Goal: Task Accomplishment & Management: Complete application form

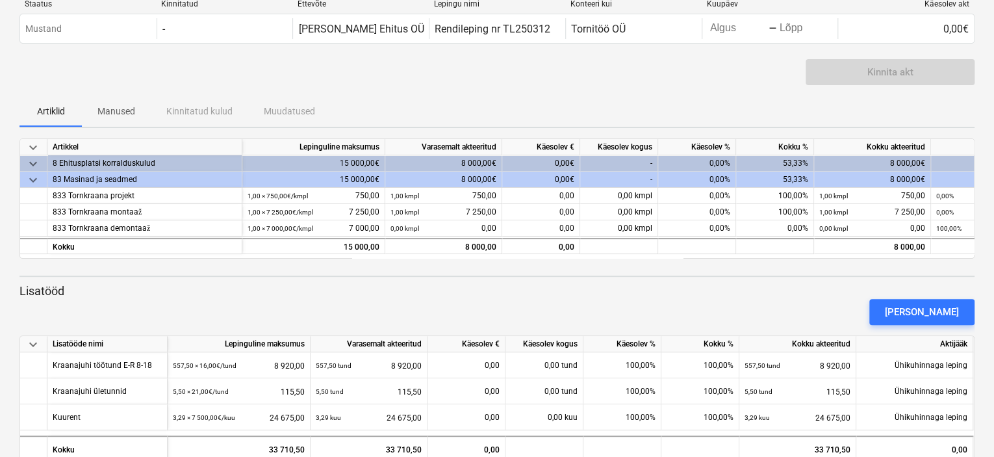
scroll to position [65, 0]
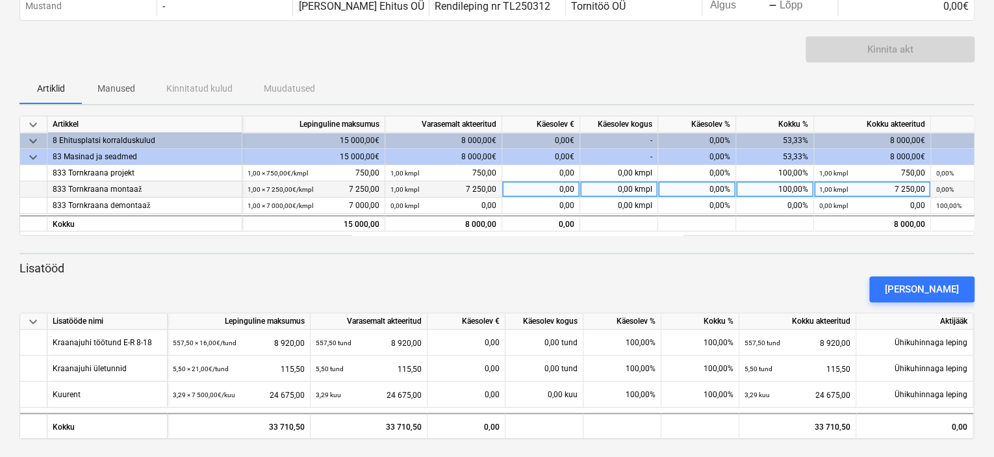
click at [620, 191] on div "0,00 kmpl" at bounding box center [619, 189] width 78 height 16
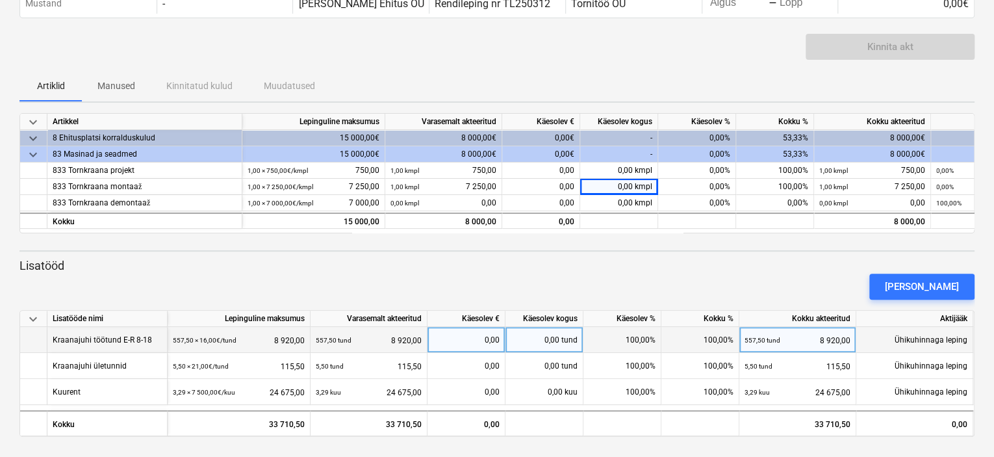
click at [555, 338] on div "0,00 tund" at bounding box center [544, 340] width 78 height 26
type input "181"
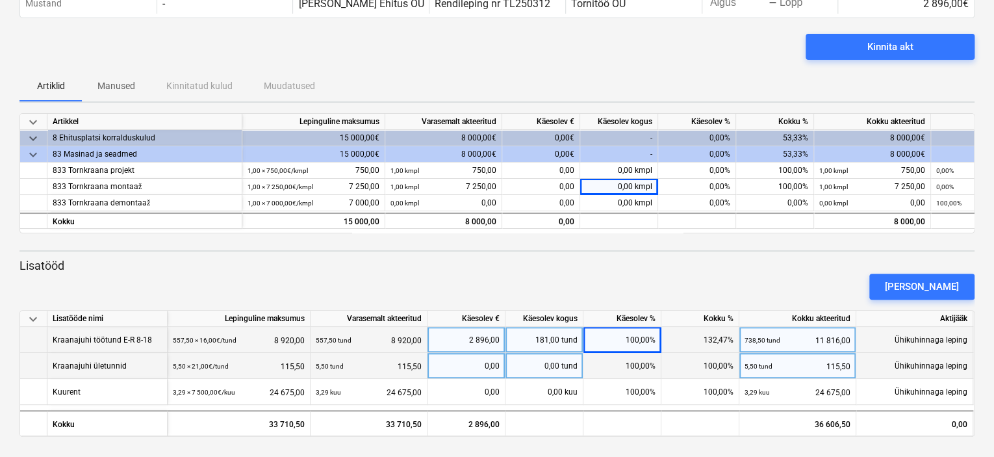
click at [551, 363] on div "0,00 tund" at bounding box center [544, 366] width 78 height 26
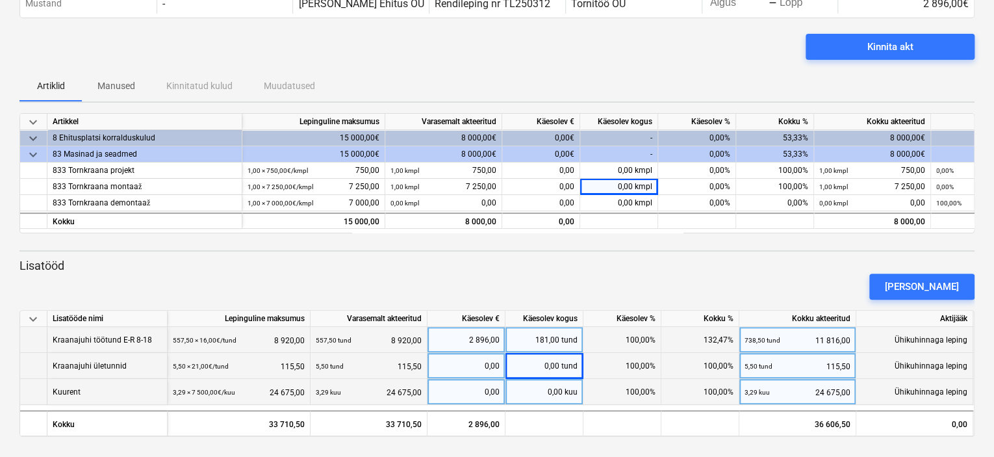
click at [553, 392] on div "0,00 kuu" at bounding box center [544, 392] width 78 height 26
type input "1"
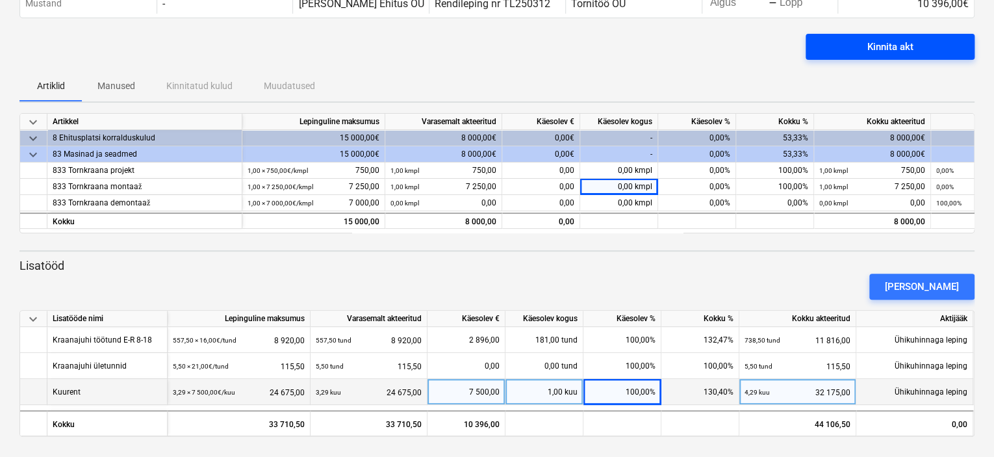
click at [868, 45] on div "Kinnita akt" at bounding box center [890, 46] width 46 height 17
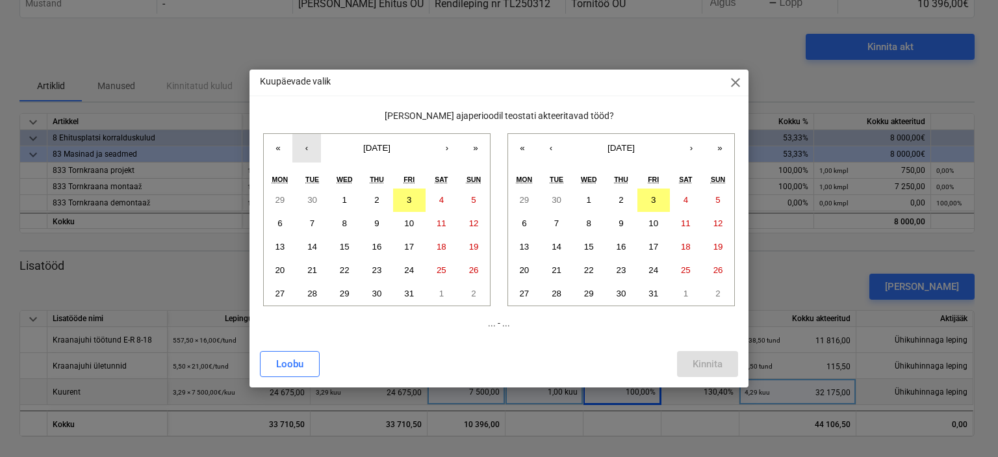
click at [307, 150] on button "‹" at bounding box center [306, 148] width 29 height 29
click at [283, 200] on button "1" at bounding box center [280, 199] width 32 height 23
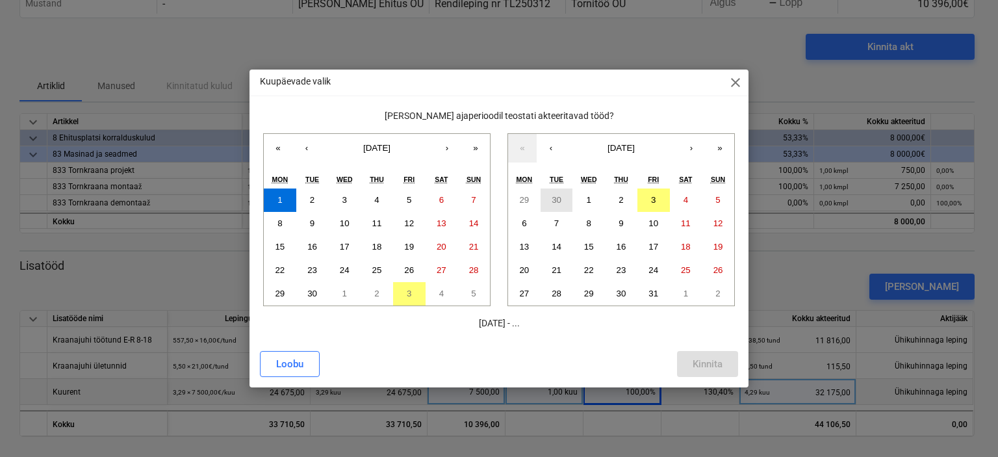
click at [553, 199] on abbr "30" at bounding box center [557, 200] width 10 height 10
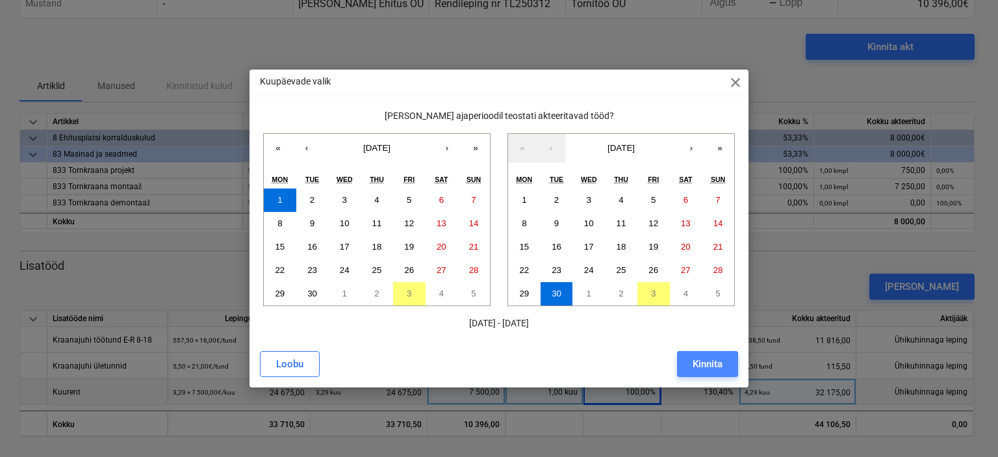
click at [696, 362] on div "Kinnita" at bounding box center [708, 363] width 30 height 17
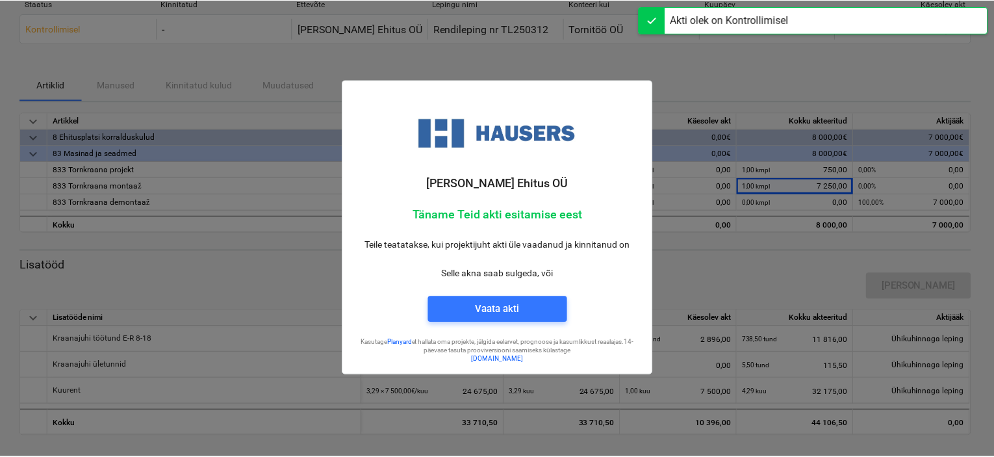
scroll to position [42, 0]
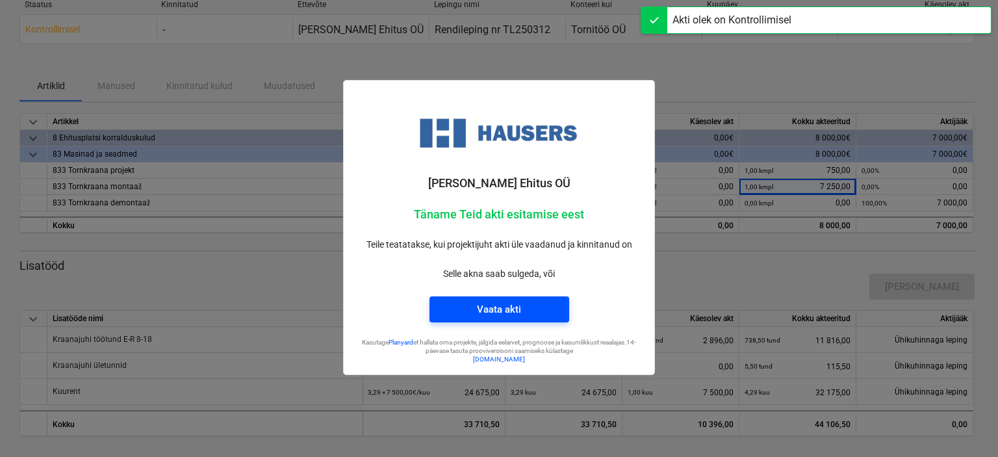
click at [503, 310] on div "Vaata akti" at bounding box center [499, 309] width 44 height 17
